Goal: Task Accomplishment & Management: Manage account settings

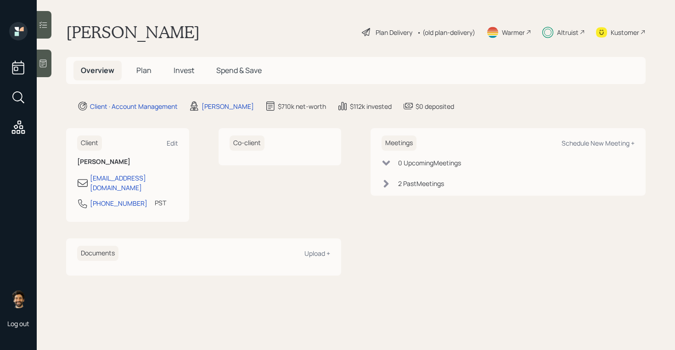
click at [187, 73] on span "Invest" at bounding box center [184, 70] width 21 height 10
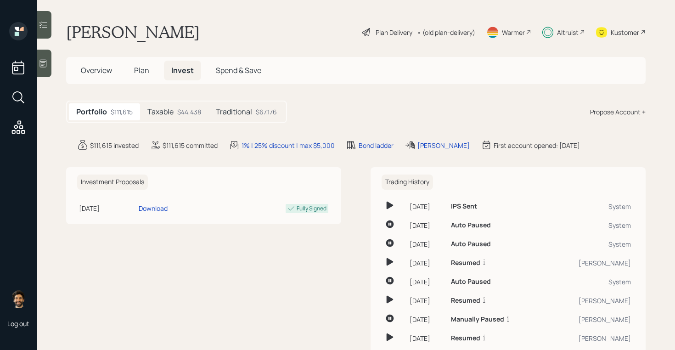
click at [571, 33] on div "Altruist" at bounding box center [568, 33] width 22 height 10
